Goal: Navigation & Orientation: Find specific page/section

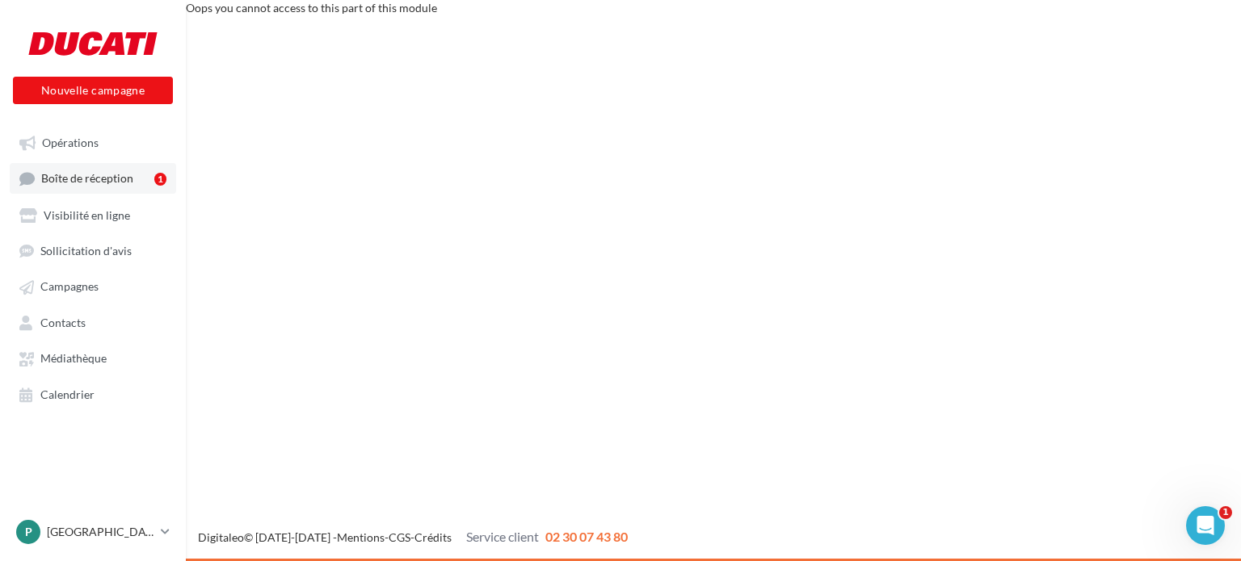
click at [113, 177] on span "Boîte de réception" at bounding box center [87, 179] width 92 height 14
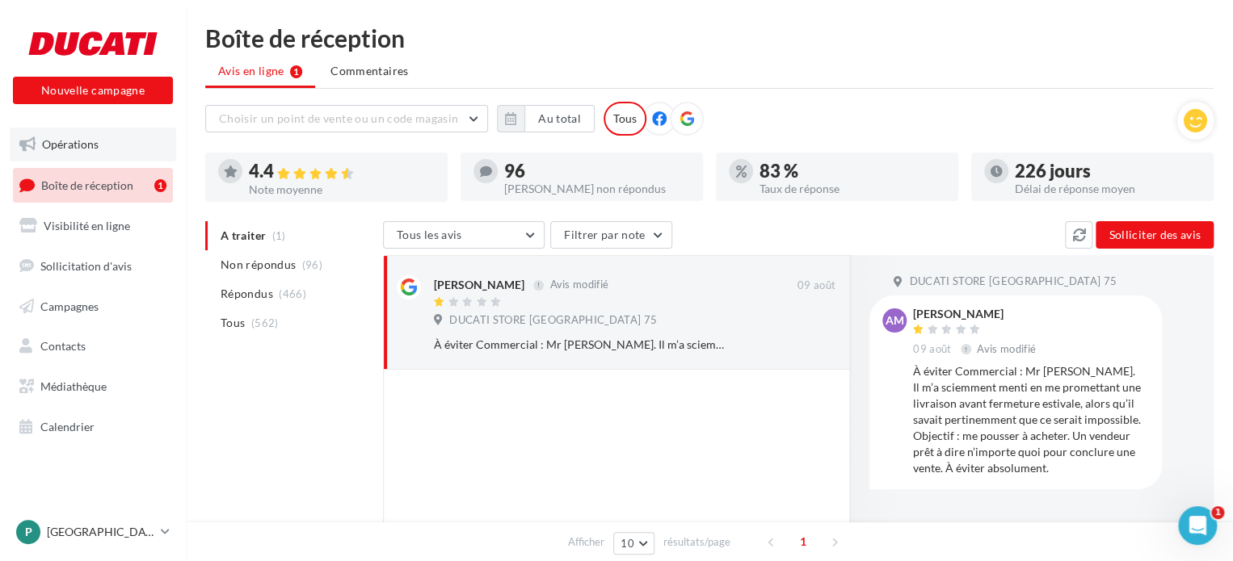
click at [77, 145] on span "Opérations" at bounding box center [70, 144] width 57 height 14
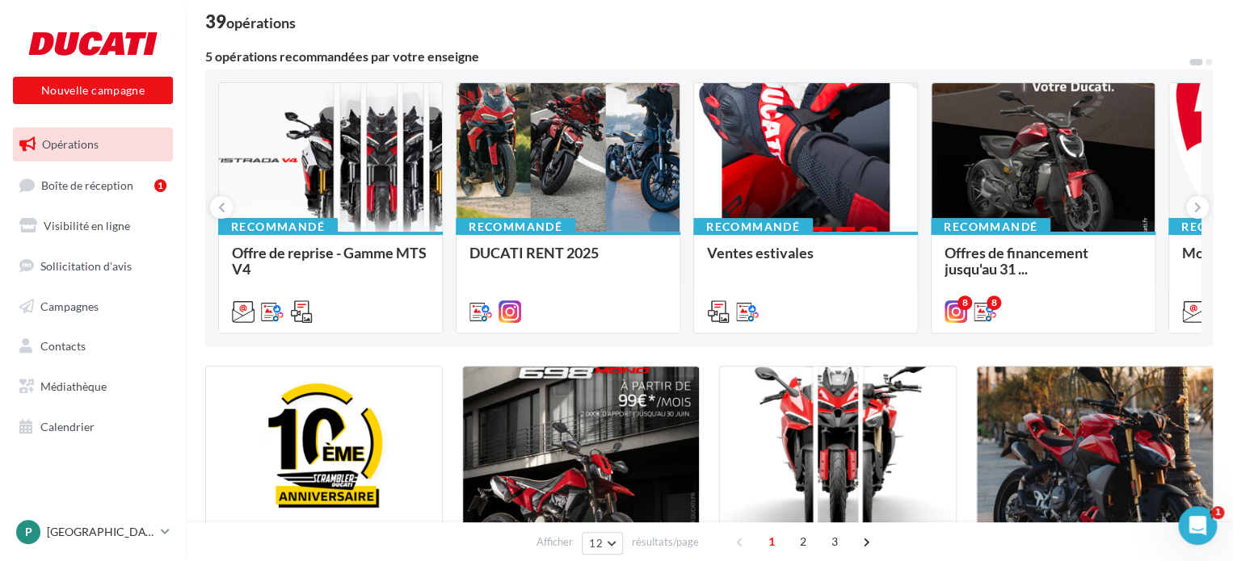
scroll to position [105, 0]
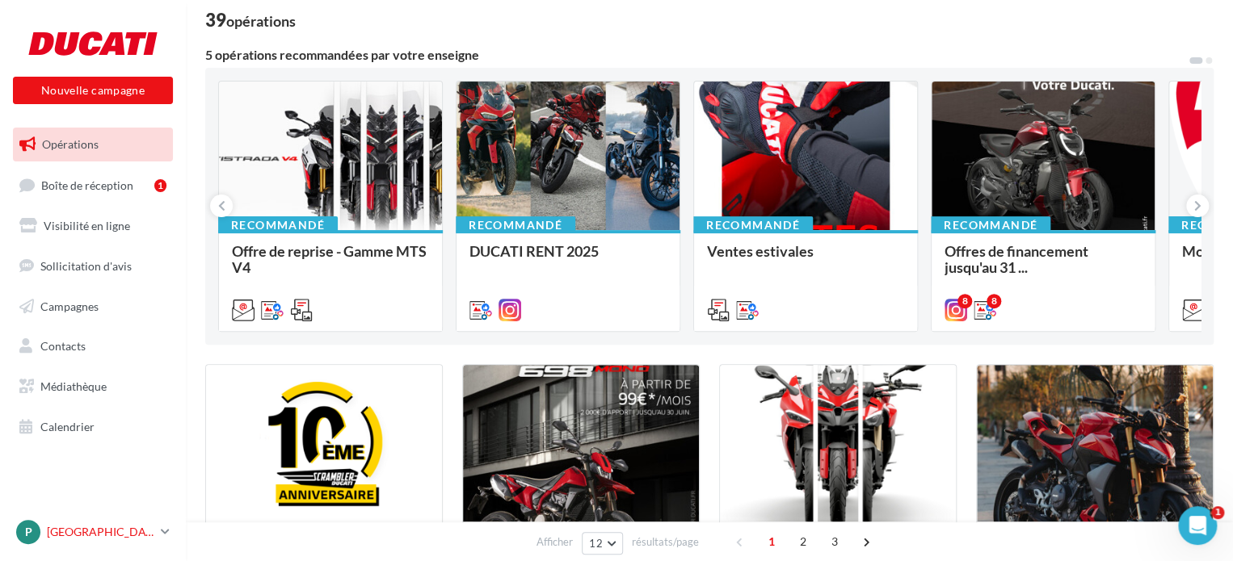
click at [80, 537] on p "[GEOGRAPHIC_DATA]" at bounding box center [100, 532] width 107 height 16
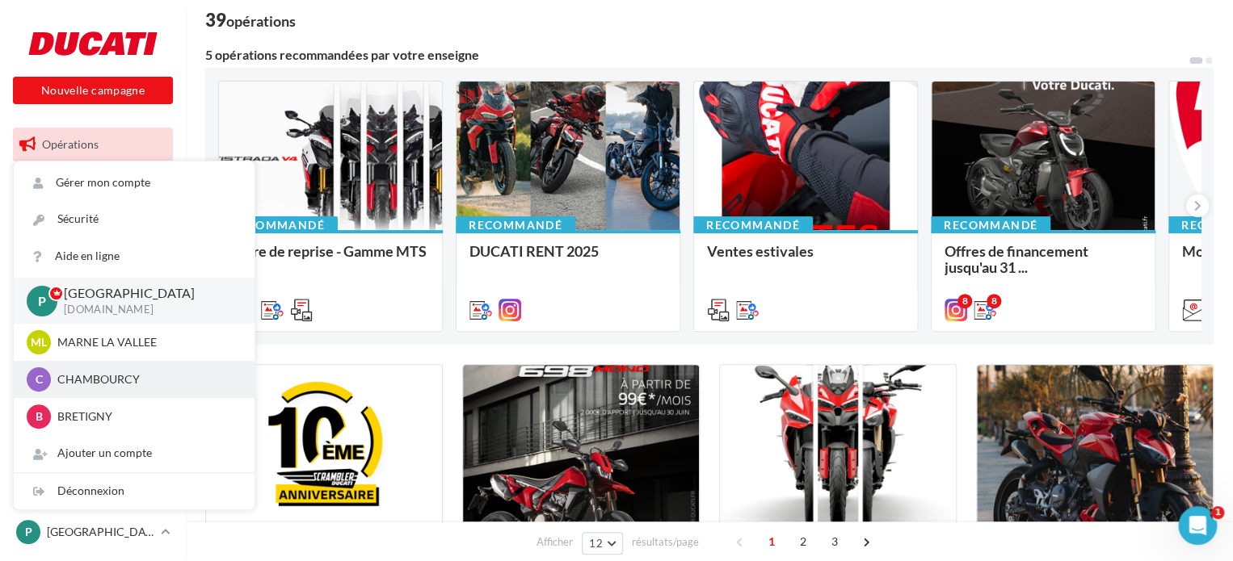
click at [103, 381] on p "CHAMBOURCY" at bounding box center [146, 380] width 178 height 16
